Goal: Task Accomplishment & Management: Manage account settings

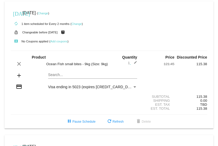
click at [73, 24] on link "Change" at bounding box center [76, 23] width 10 height 3
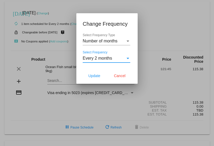
click at [94, 59] on span "Every 2 months" at bounding box center [97, 58] width 29 height 4
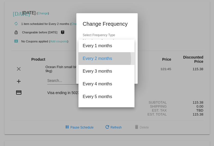
click at [94, 59] on span "Every 2 months" at bounding box center [107, 58] width 48 height 13
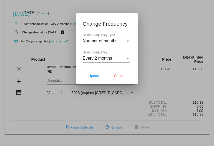
click at [176, 49] on div at bounding box center [107, 73] width 214 height 146
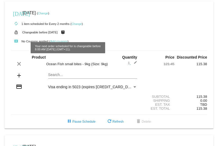
click at [66, 32] on mat-icon "live_help" at bounding box center [63, 32] width 6 height 7
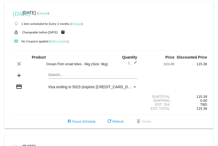
click at [16, 33] on mat-icon "lock_open" at bounding box center [16, 32] width 6 height 7
click at [68, 46] on mat-card "[DATE] [DATE] ( Change ) autorenew 1 item scheduled for Every 2 months ( Change…" at bounding box center [108, 64] width 209 height 127
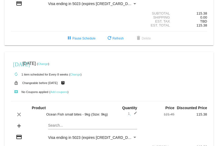
scroll to position [83, 0]
click at [74, 76] on link "Change" at bounding box center [75, 73] width 10 height 3
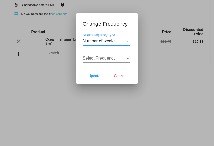
click at [128, 42] on div "Select Frequency Type" at bounding box center [127, 41] width 5 height 5
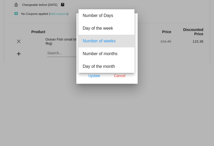
click at [168, 66] on div at bounding box center [107, 73] width 214 height 146
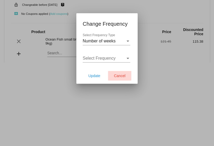
click at [116, 78] on button "Cancel" at bounding box center [119, 76] width 23 height 10
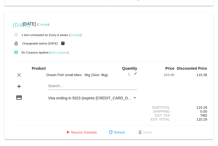
scroll to position [135, 0]
drag, startPoint x: 216, startPoint y: 75, endPoint x: 106, endPoint y: 28, distance: 119.2
click at [106, 29] on div "autorenew 1 item scheduled for Every 8 weeks ( Change )" at bounding box center [109, 34] width 196 height 11
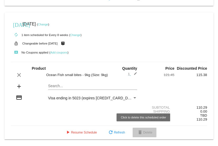
click at [140, 133] on mat-icon "delete" at bounding box center [140, 132] width 6 height 6
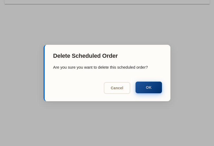
click at [150, 86] on button "OK" at bounding box center [149, 87] width 26 height 12
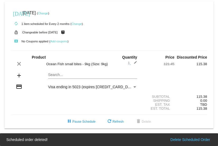
scroll to position [0, 0]
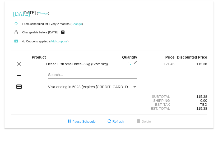
click at [76, 24] on link "Change" at bounding box center [76, 23] width 10 height 3
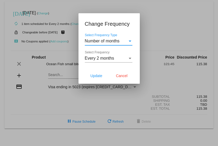
click at [94, 40] on span "Number of months" at bounding box center [102, 41] width 35 height 4
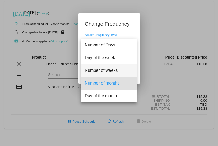
click at [97, 70] on span "Number of weeks" at bounding box center [109, 70] width 48 height 13
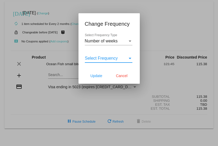
click at [99, 57] on span "Select Frequency" at bounding box center [101, 58] width 33 height 4
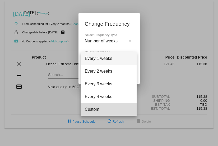
click at [96, 112] on span "Custom" at bounding box center [109, 109] width 48 height 13
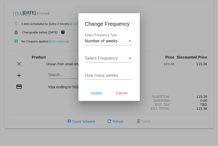
click at [110, 78] on div "How many weeks" at bounding box center [109, 74] width 48 height 12
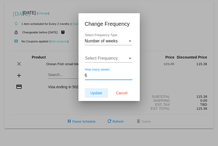
type input "6"
click at [97, 92] on span "Update" at bounding box center [96, 93] width 12 height 4
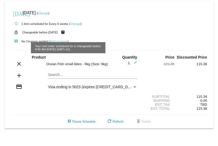
click at [66, 30] on mat-icon "live_help" at bounding box center [63, 32] width 6 height 7
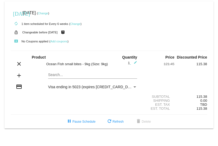
click at [48, 13] on link "Change" at bounding box center [43, 13] width 10 height 3
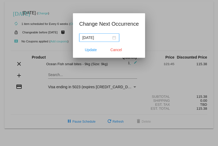
click at [114, 39] on div "[DATE]" at bounding box center [99, 38] width 34 height 6
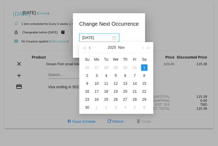
click at [89, 48] on span "button" at bounding box center [90, 47] width 3 height 3
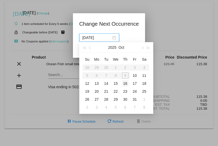
click at [124, 83] on div "16" at bounding box center [125, 83] width 6 height 6
type input "[DATE]"
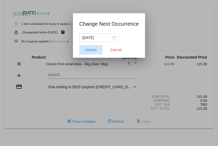
click at [92, 50] on span "Update" at bounding box center [91, 50] width 12 height 4
